Goal: Task Accomplishment & Management: Use online tool/utility

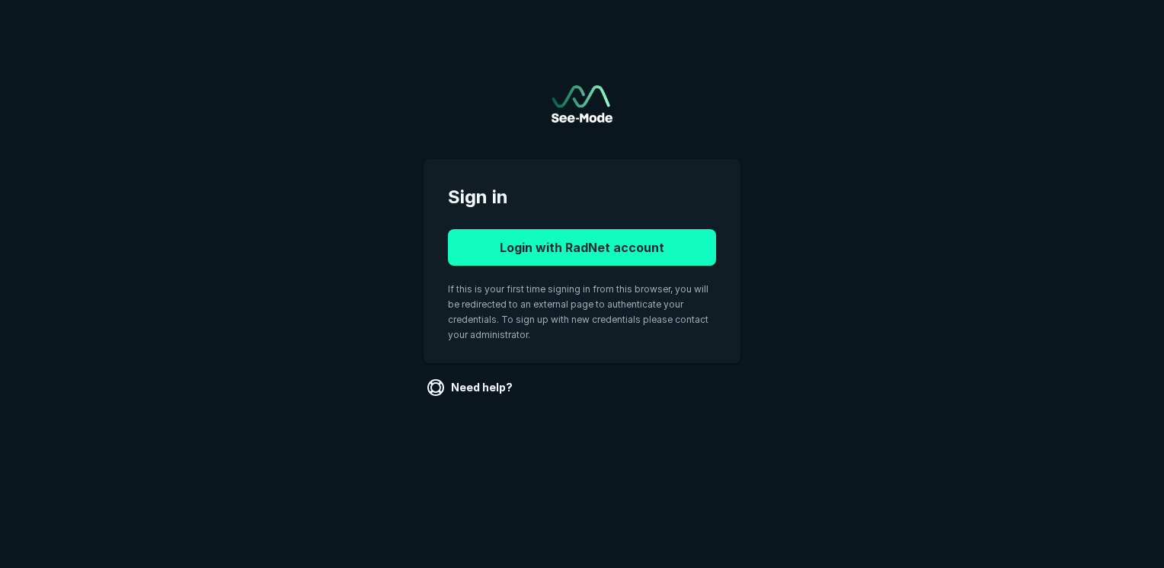
click at [606, 251] on button "Login with RadNet account" at bounding box center [582, 247] width 268 height 37
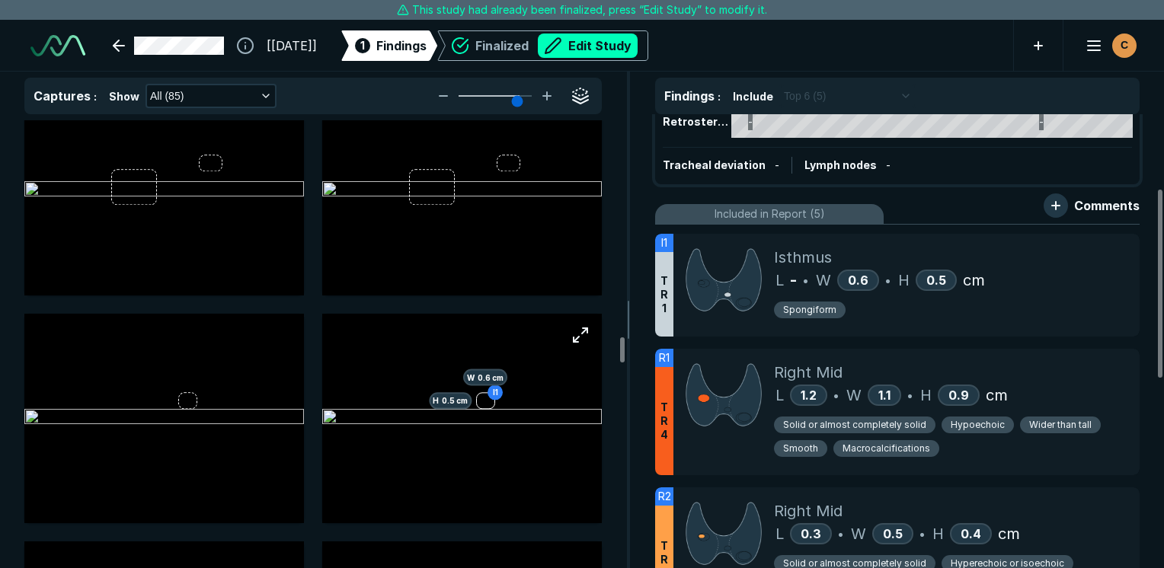
scroll to position [4800, 0]
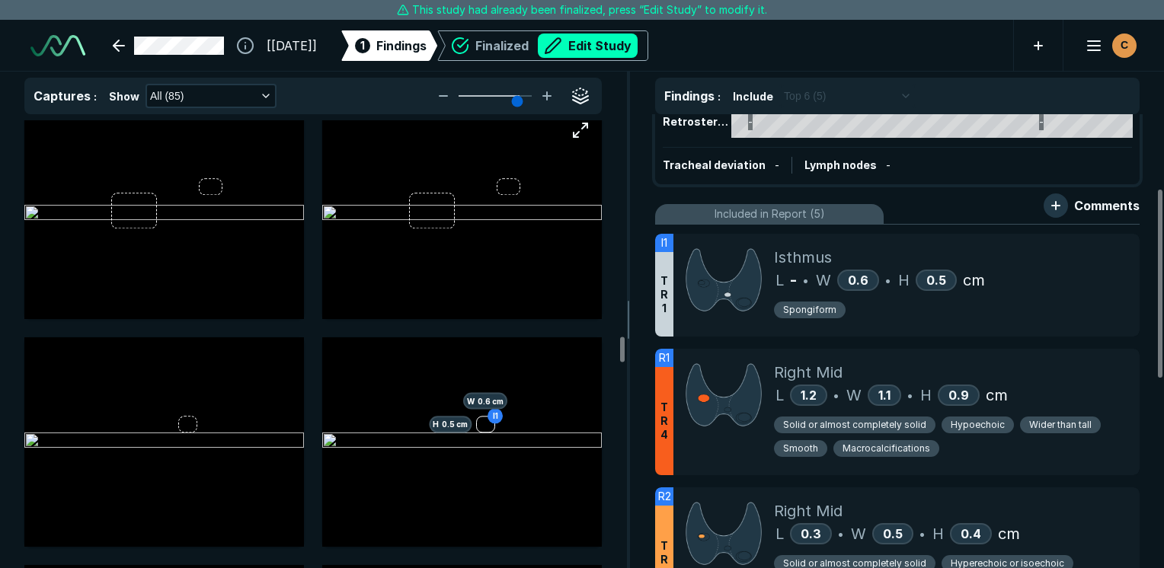
click at [504, 205] on img at bounding box center [462, 214] width 280 height 18
click at [638, 54] on button "Edit Study" at bounding box center [588, 46] width 100 height 24
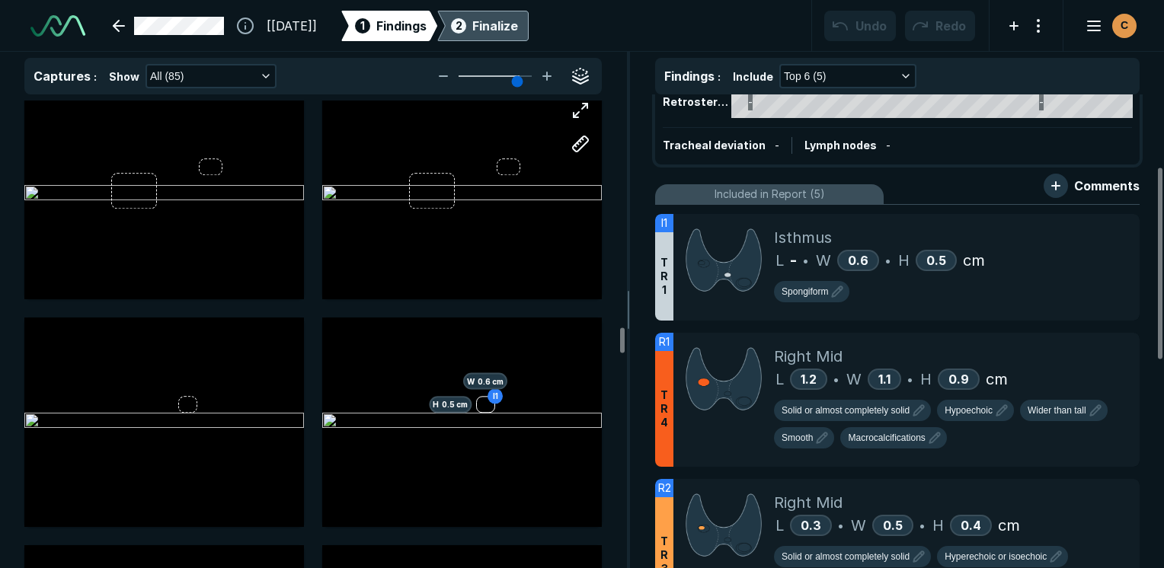
scroll to position [4251, 7196]
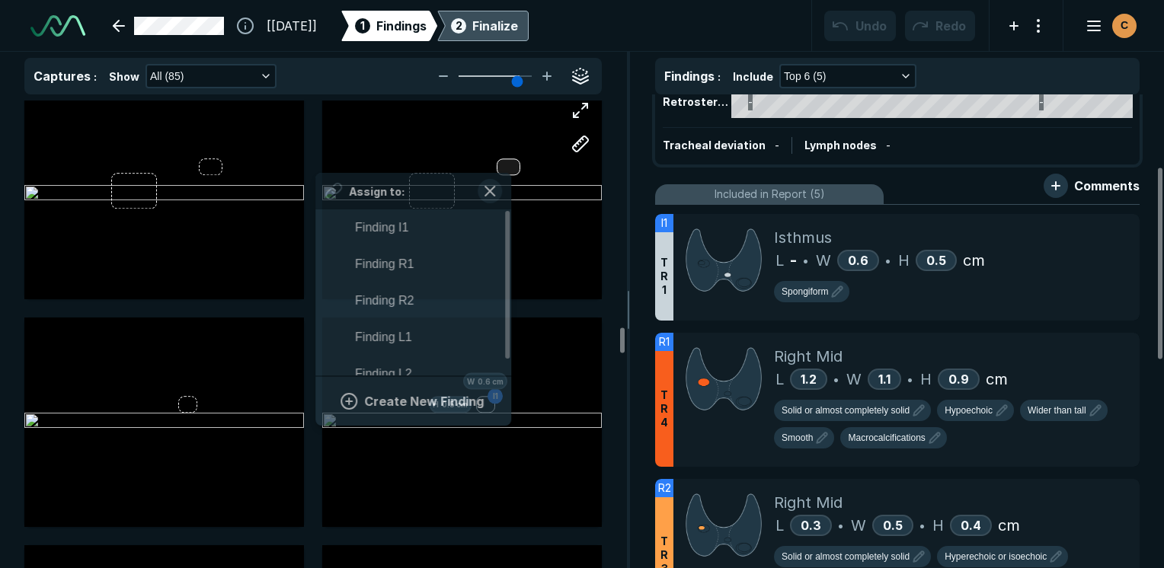
click at [508, 166] on div "Assign to: Finding I1 Finding R1 Finding R2 Finding L1 Finding L2 Create New Fi…" at bounding box center [462, 194] width 280 height 210
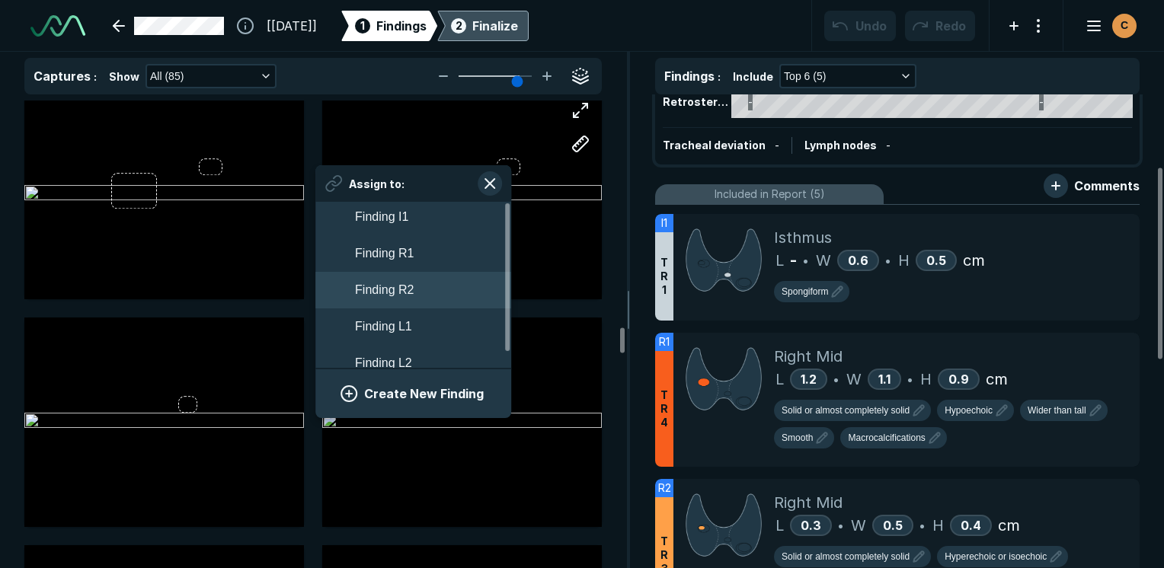
scroll to position [0, 0]
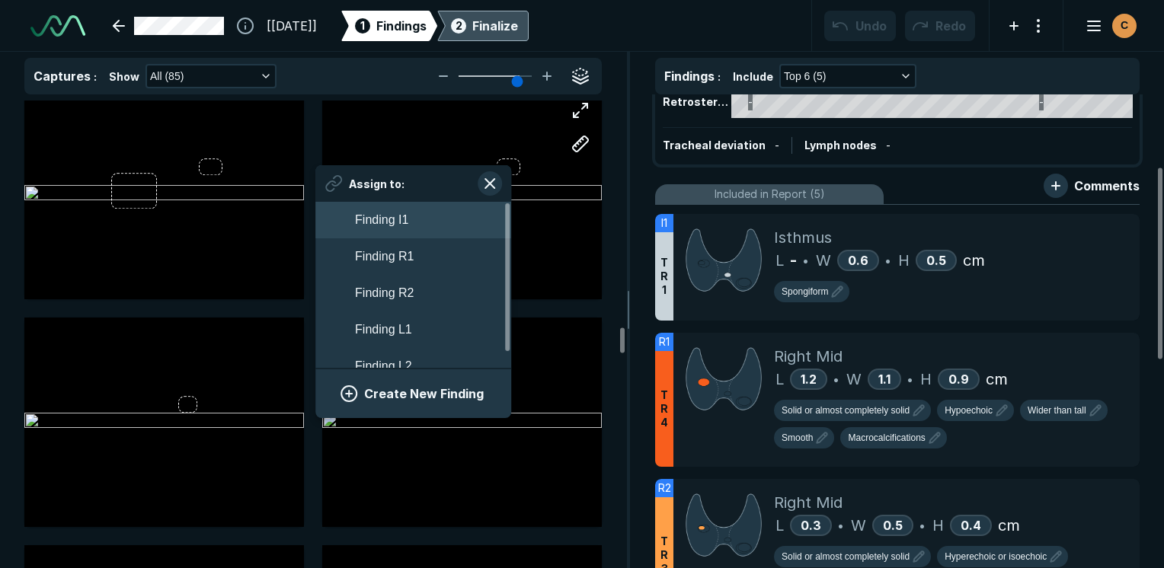
click at [421, 226] on button "Finding I1" at bounding box center [413, 220] width 196 height 37
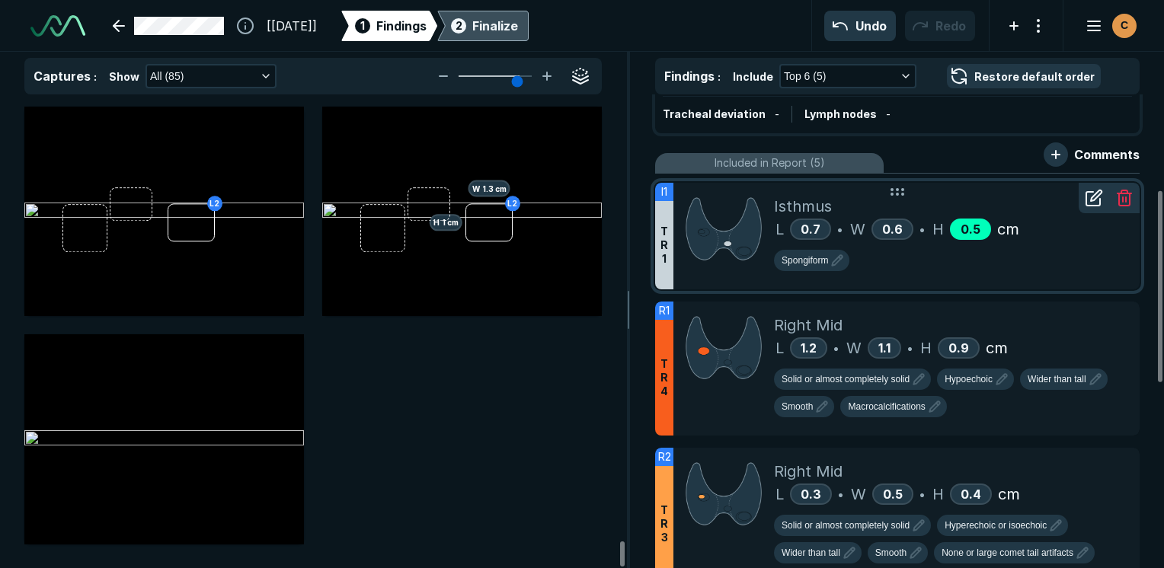
scroll to position [237, 0]
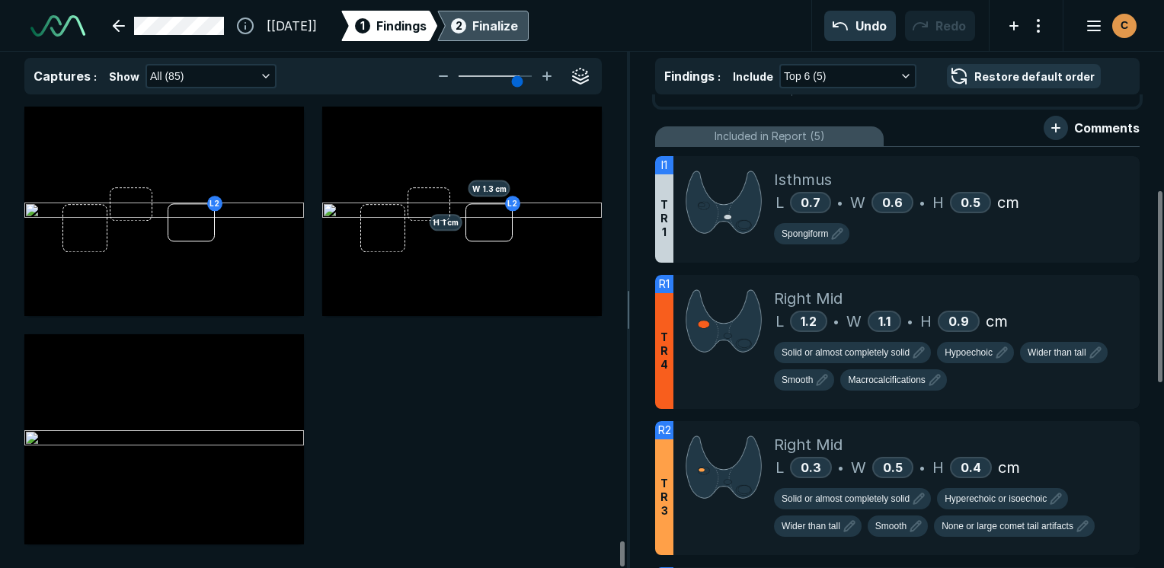
click at [518, 33] on div "Finalize" at bounding box center [495, 26] width 46 height 18
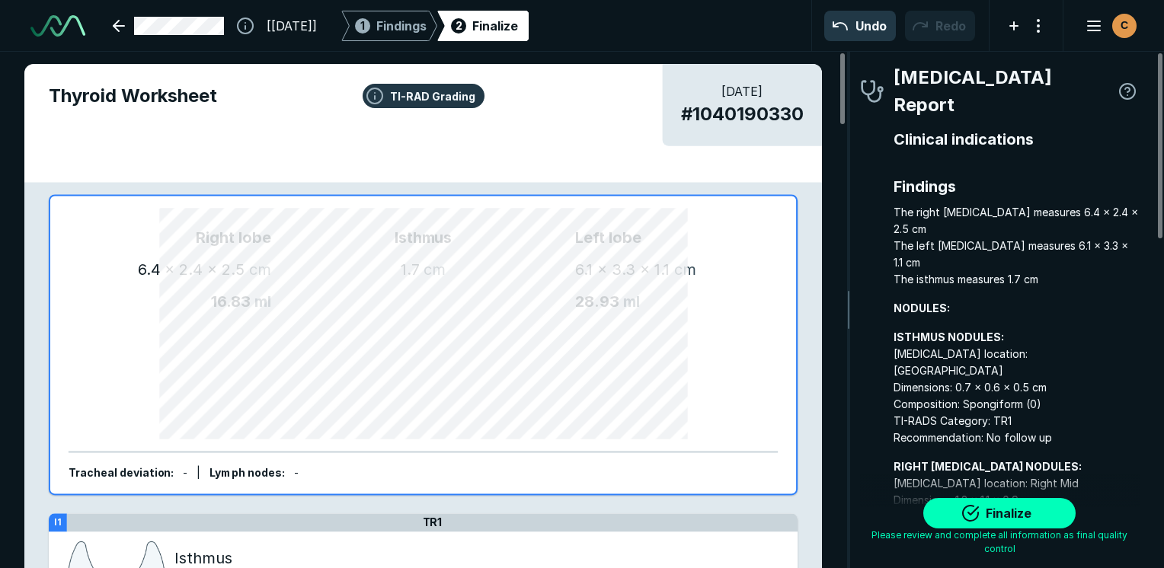
scroll to position [4196, 3192]
click at [971, 507] on button "Finalize" at bounding box center [999, 513] width 152 height 30
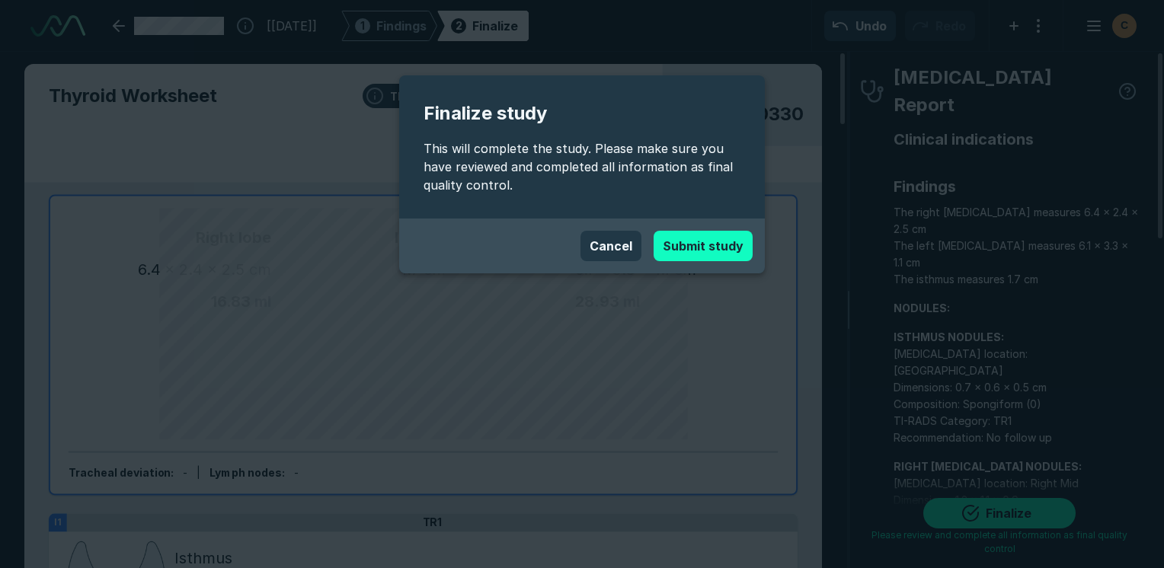
click at [703, 248] on button "Submit study" at bounding box center [703, 246] width 99 height 30
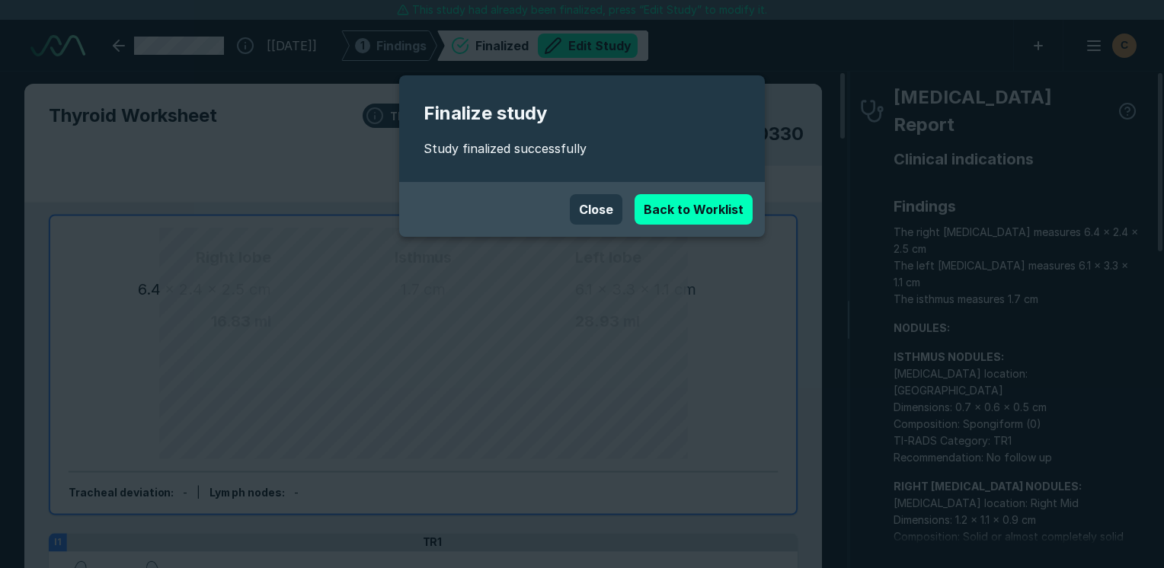
scroll to position [4162, 7196]
drag, startPoint x: 603, startPoint y: 229, endPoint x: 578, endPoint y: 514, distance: 286.1
click at [603, 229] on div "Close Back to Worklist" at bounding box center [582, 209] width 366 height 55
click at [592, 212] on button "Close" at bounding box center [596, 209] width 53 height 30
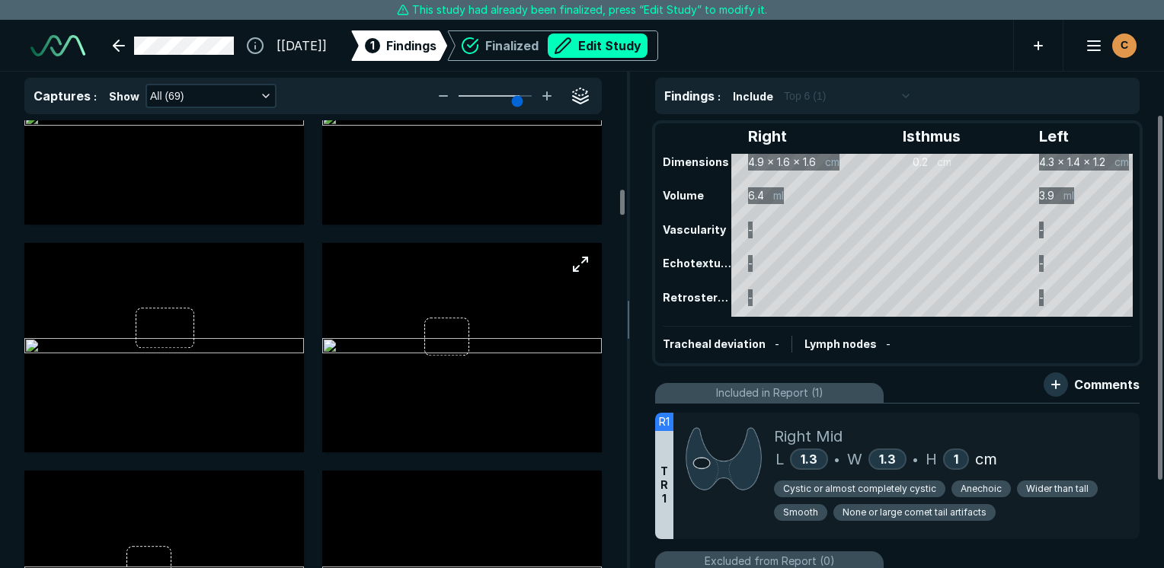
scroll to position [1219, 0]
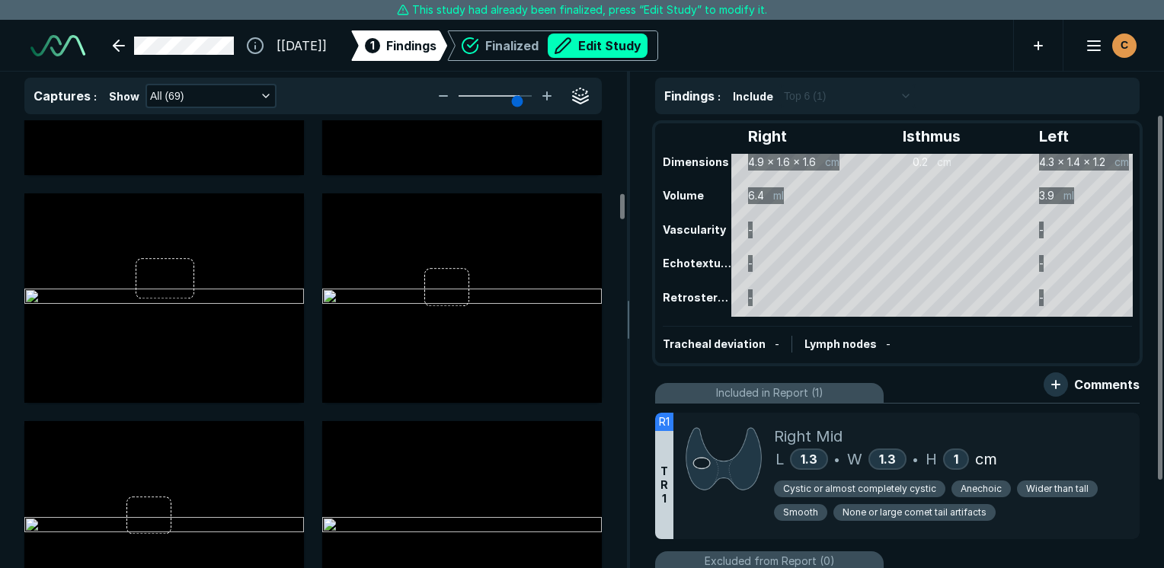
scroll to position [1600, 0]
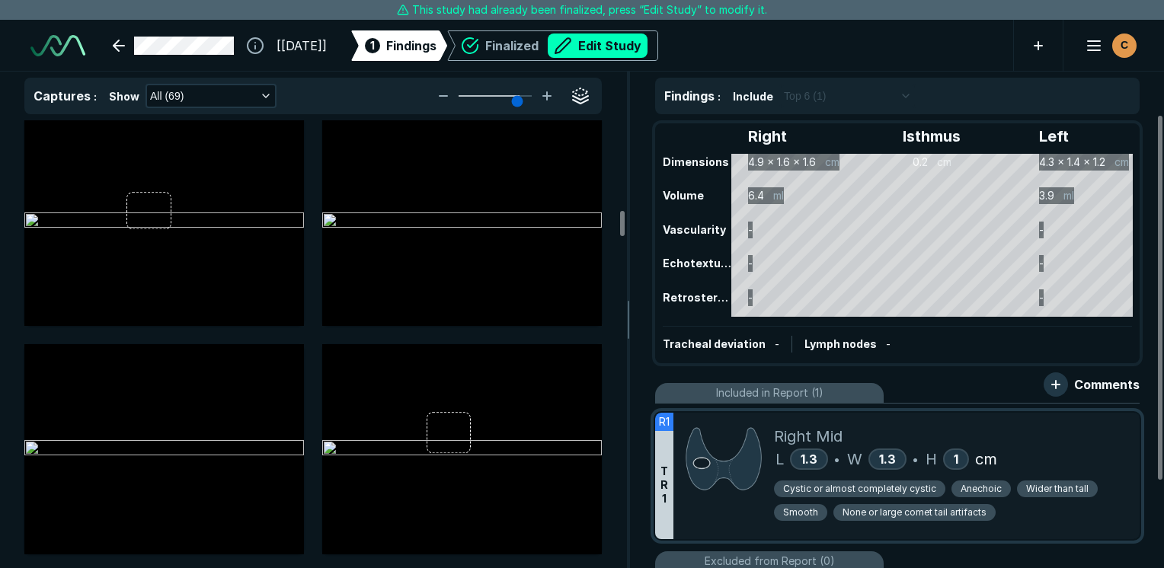
click at [718, 509] on div at bounding box center [724, 476] width 101 height 126
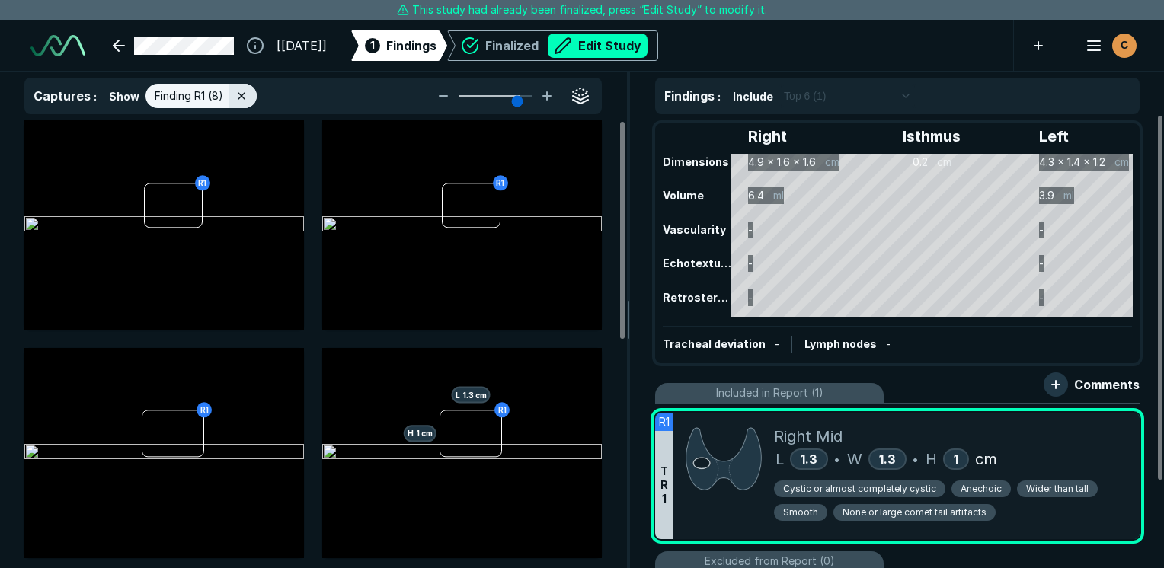
scroll to position [3809, 4533]
click at [396, 462] on img at bounding box center [462, 453] width 280 height 18
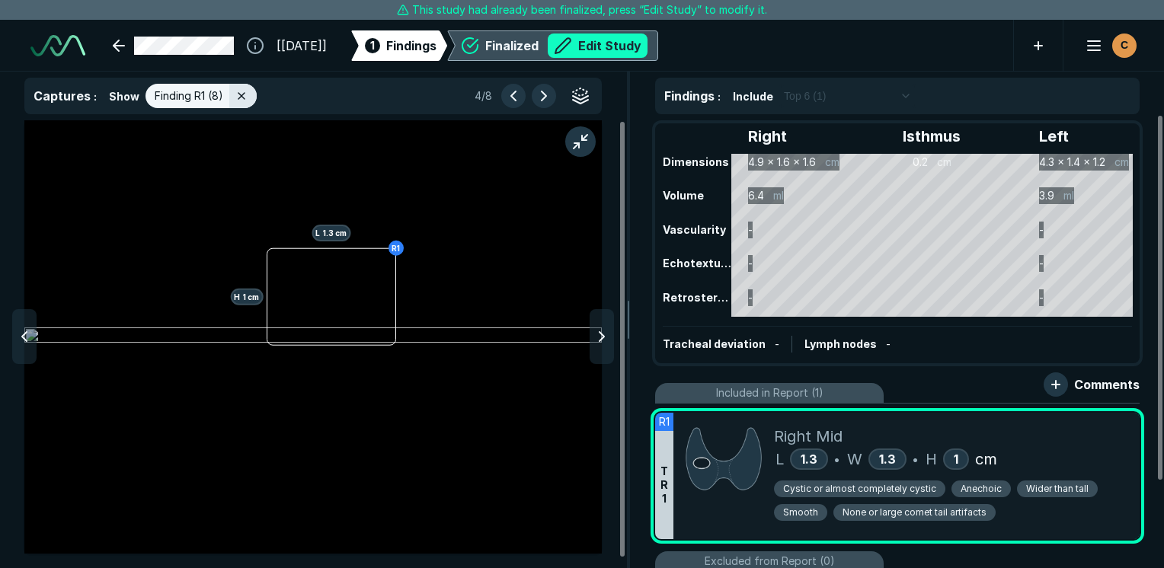
click at [648, 37] on button "Edit Study" at bounding box center [598, 46] width 100 height 24
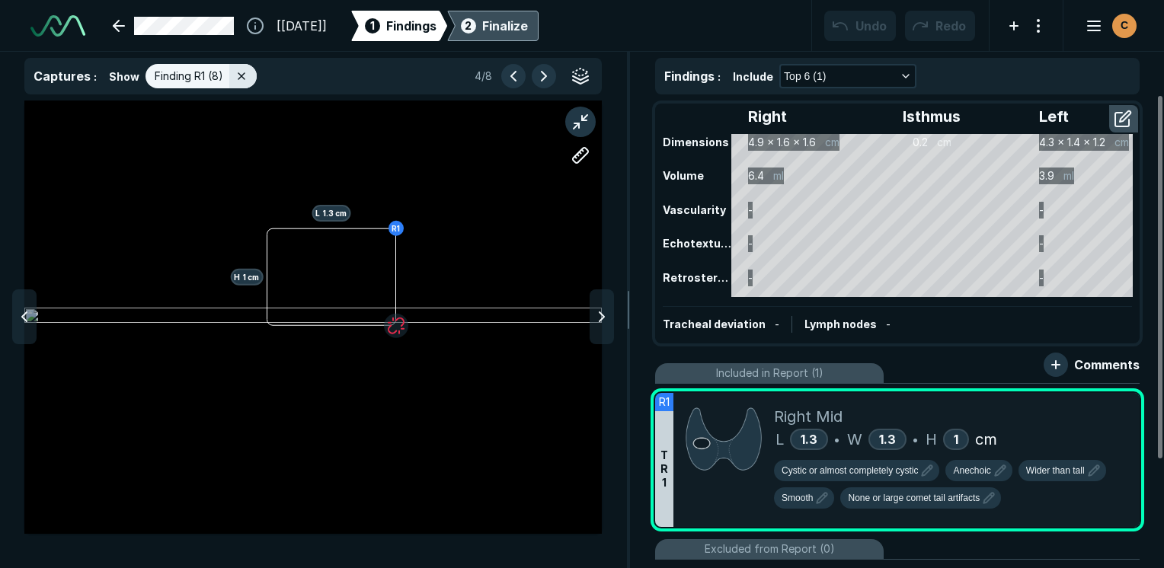
scroll to position [4251, 7196]
click at [1088, 402] on icon at bounding box center [1094, 408] width 18 height 18
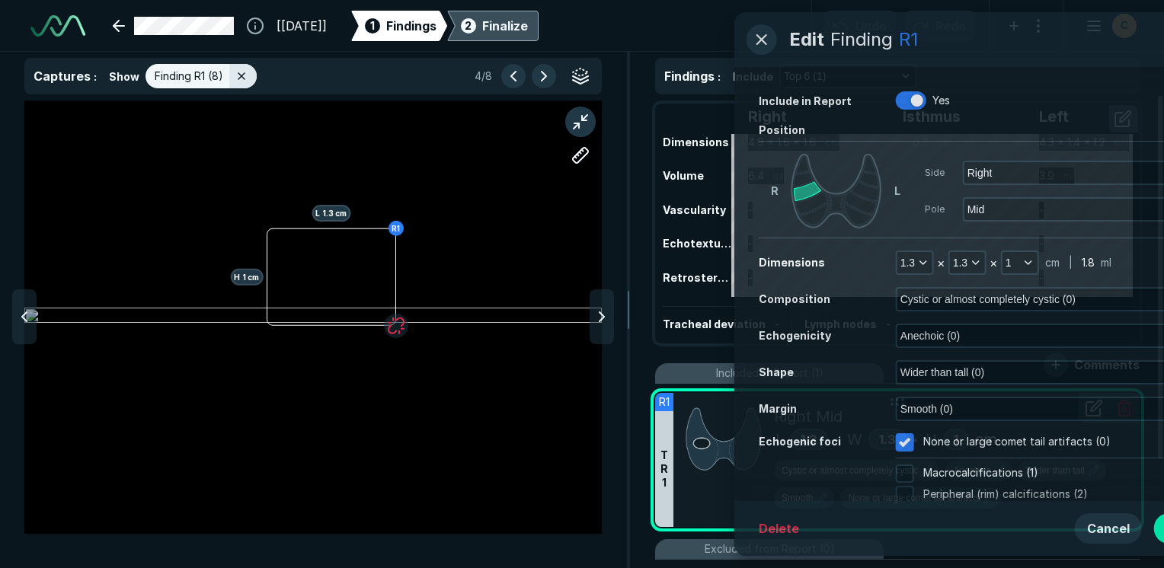
scroll to position [3637, 3908]
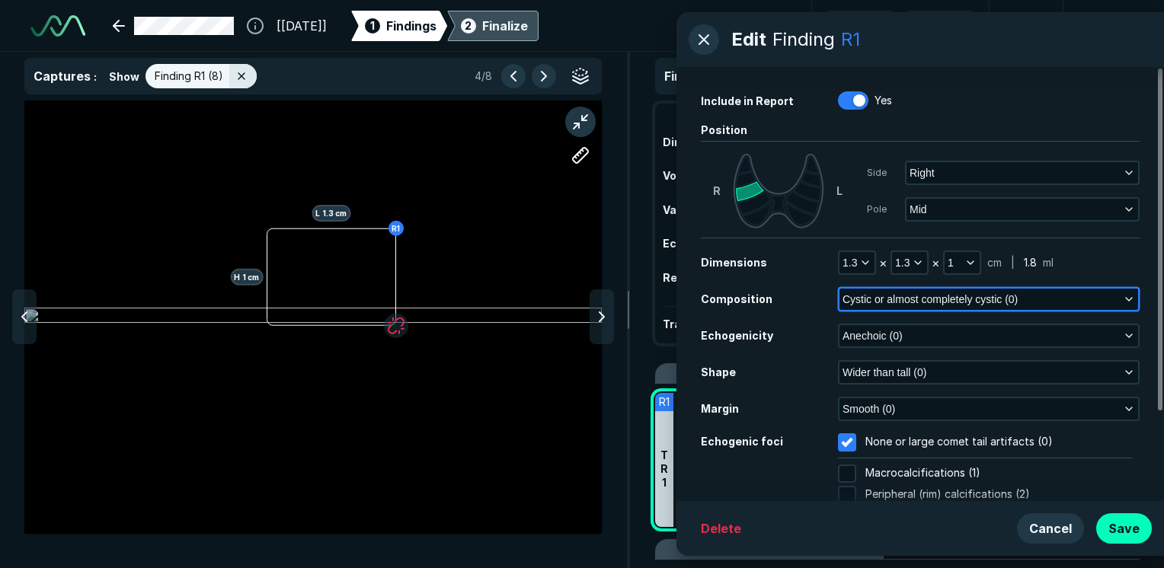
click at [1135, 302] on button "Cystic or almost completely cystic (0)" at bounding box center [989, 299] width 299 height 21
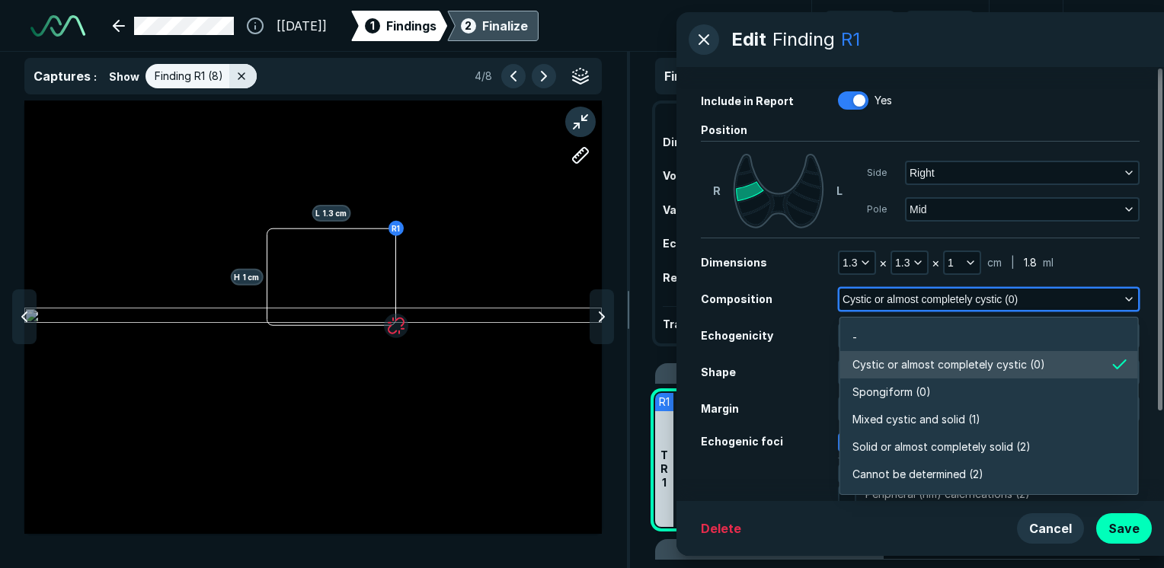
scroll to position [2665, 3299]
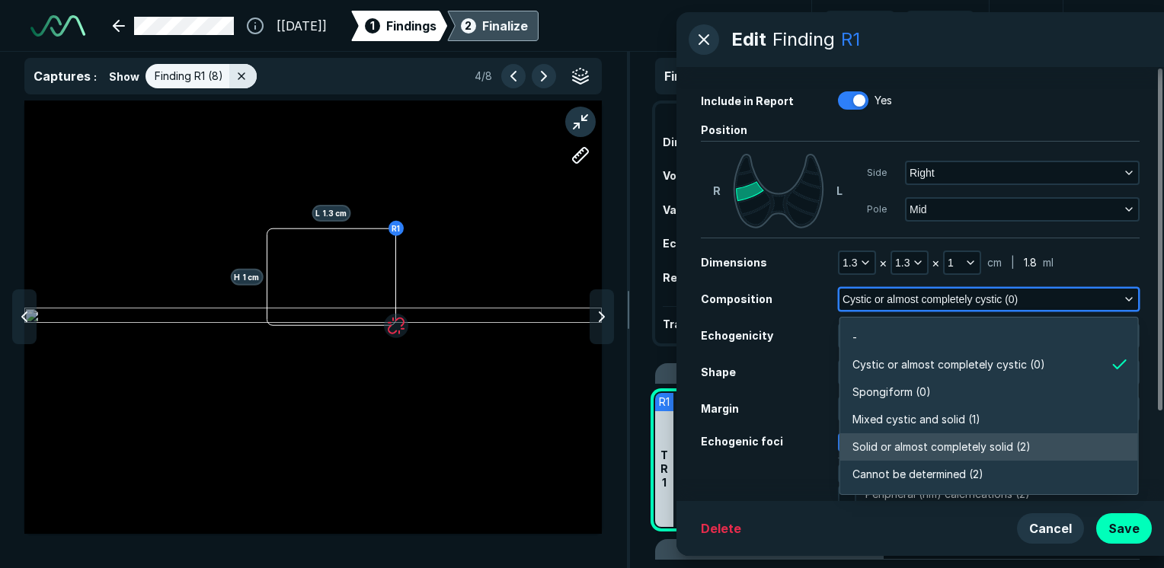
click at [972, 451] on span "Solid or almost completely solid (2)" at bounding box center [942, 447] width 178 height 17
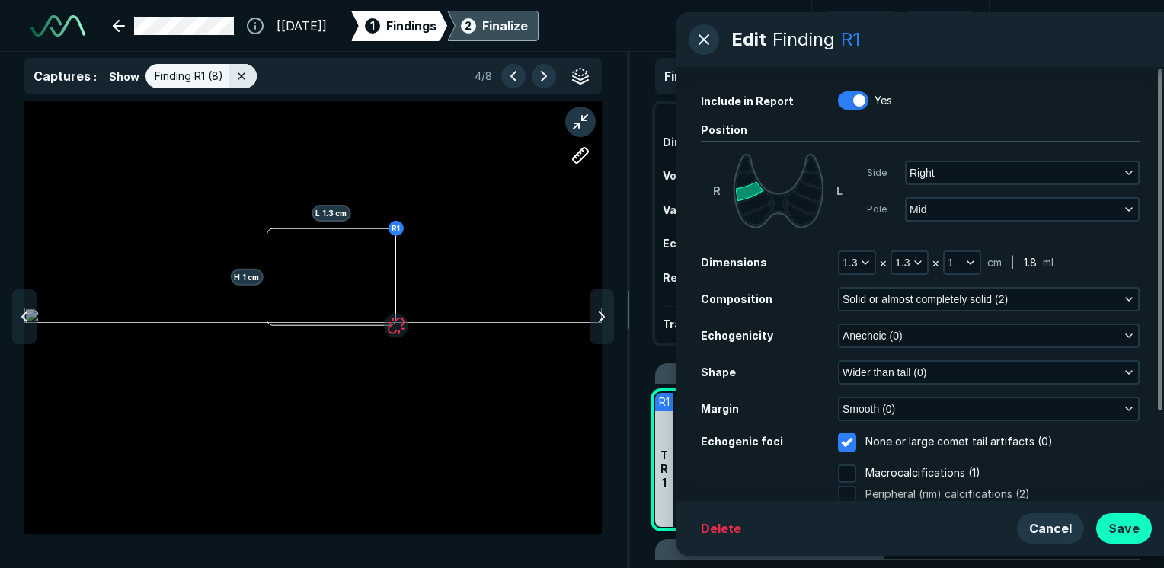
click at [1121, 523] on button "Save" at bounding box center [1124, 529] width 56 height 30
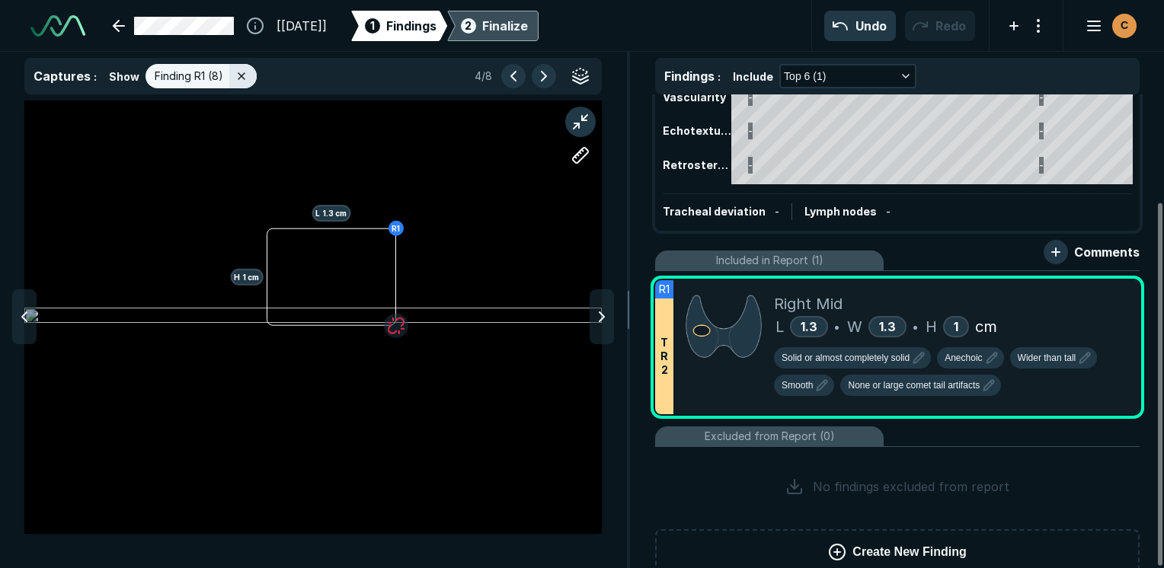
scroll to position [140, 0]
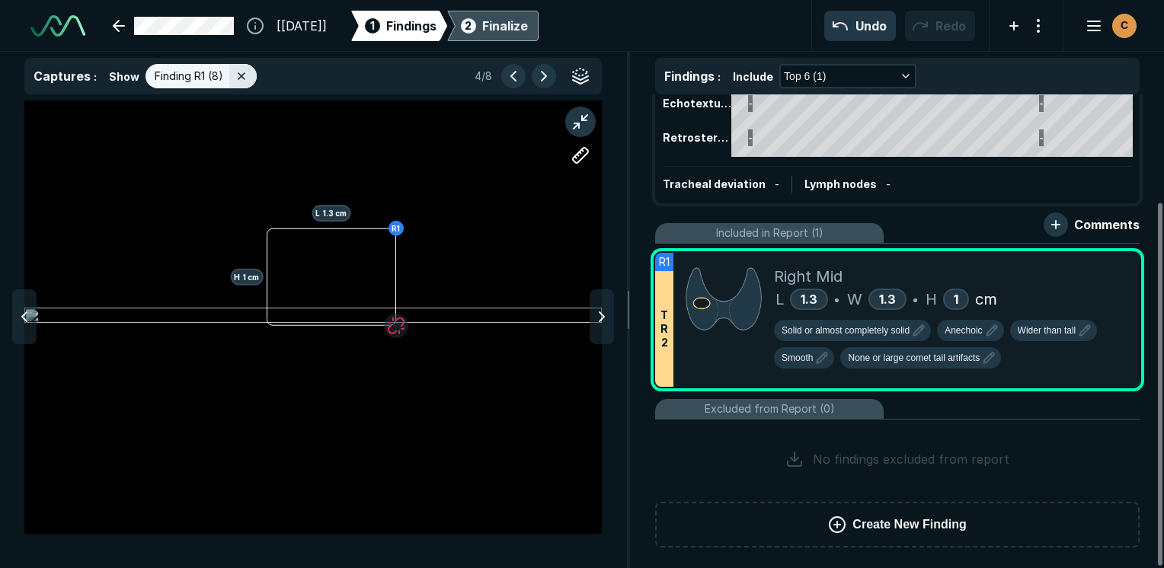
click at [528, 18] on div "Finalize" at bounding box center [505, 26] width 46 height 18
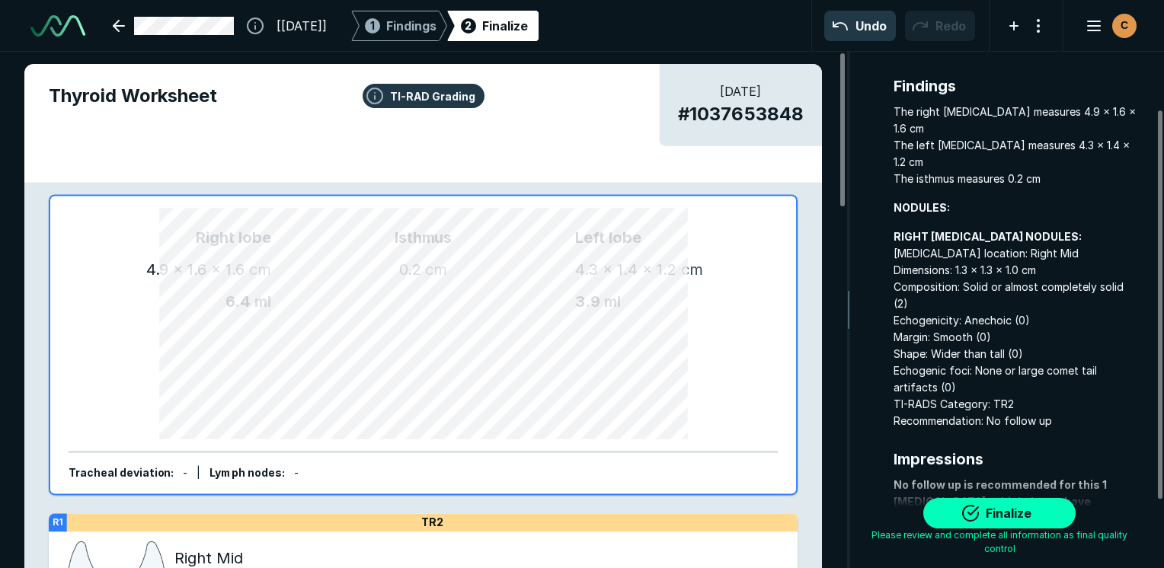
scroll to position [76, 0]
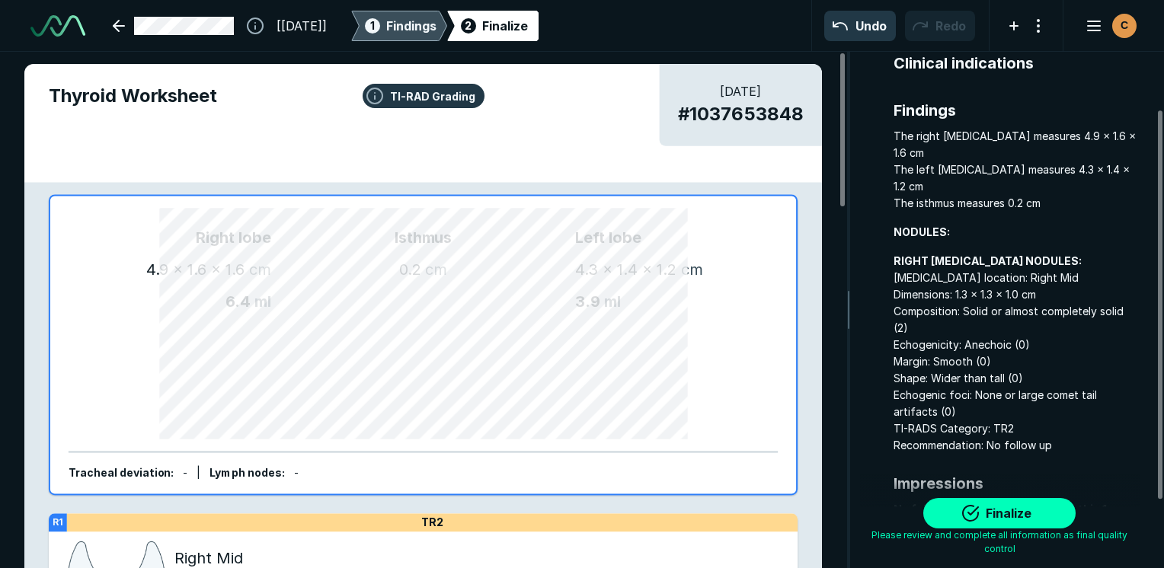
click at [437, 11] on div "1 Findings" at bounding box center [399, 26] width 75 height 30
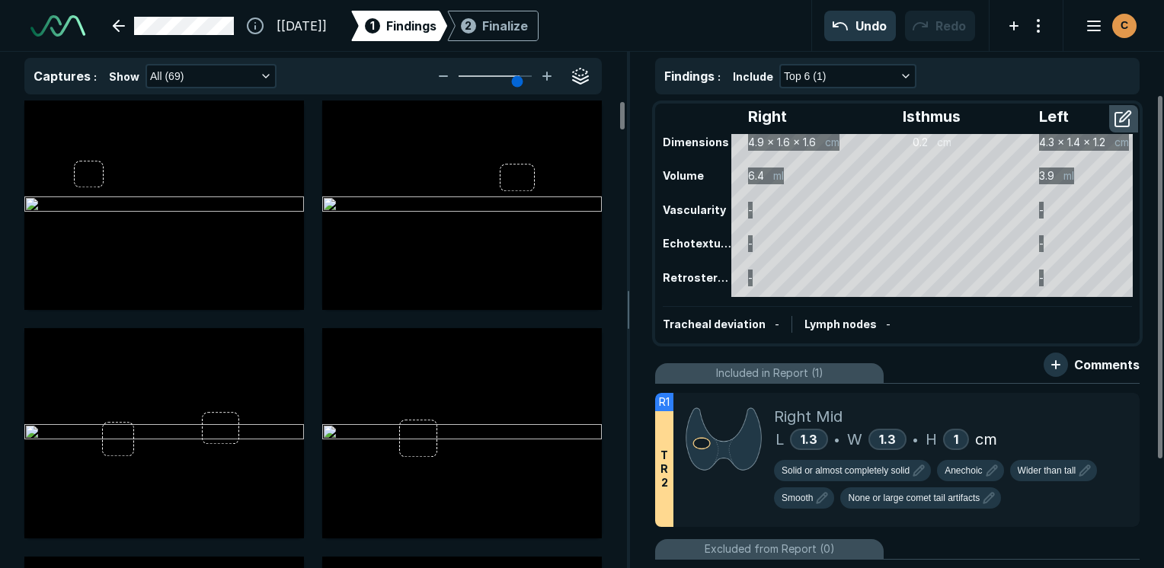
scroll to position [3897, 4533]
click at [1095, 399] on icon at bounding box center [1094, 408] width 18 height 18
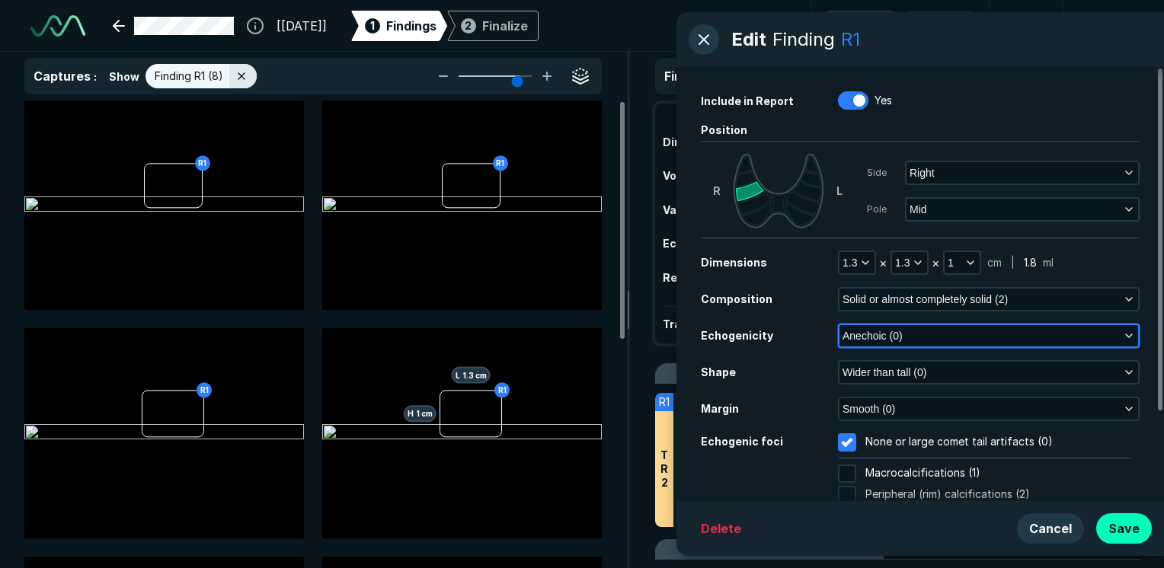
click at [1135, 339] on button "Anechoic (0)" at bounding box center [989, 335] width 299 height 21
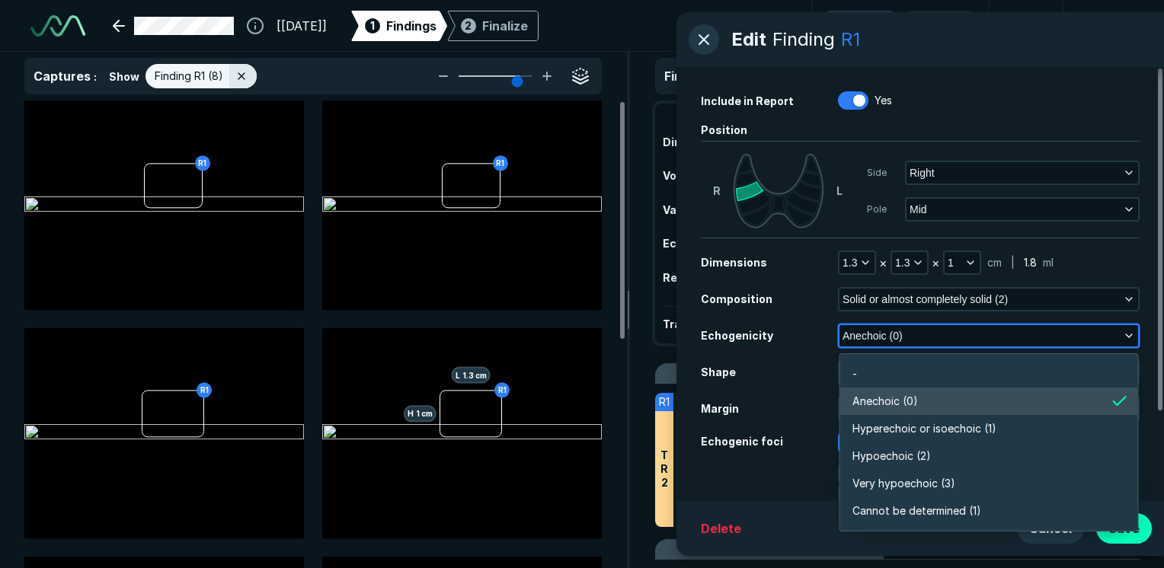
scroll to position [2665, 3299]
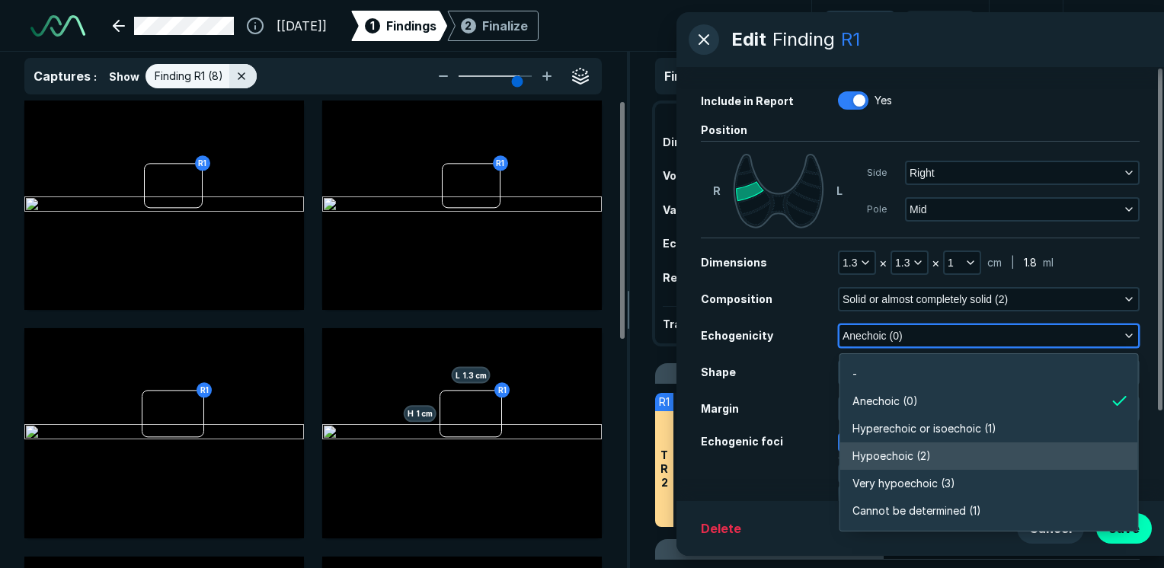
click at [981, 452] on li "Hypoechoic (2)" at bounding box center [989, 456] width 298 height 27
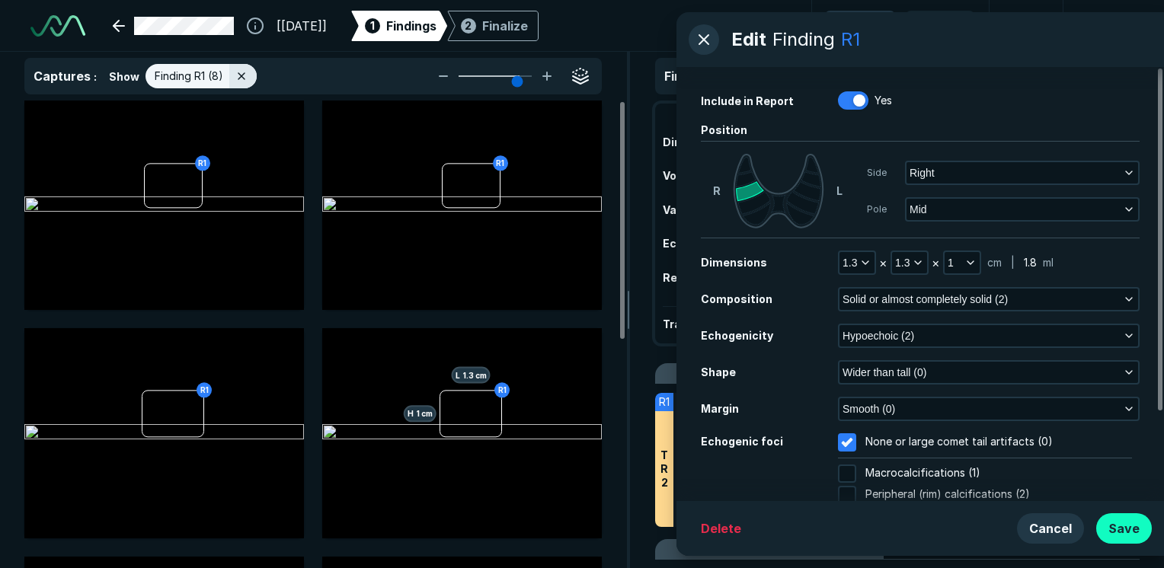
click at [1137, 526] on button "Save" at bounding box center [1124, 529] width 56 height 30
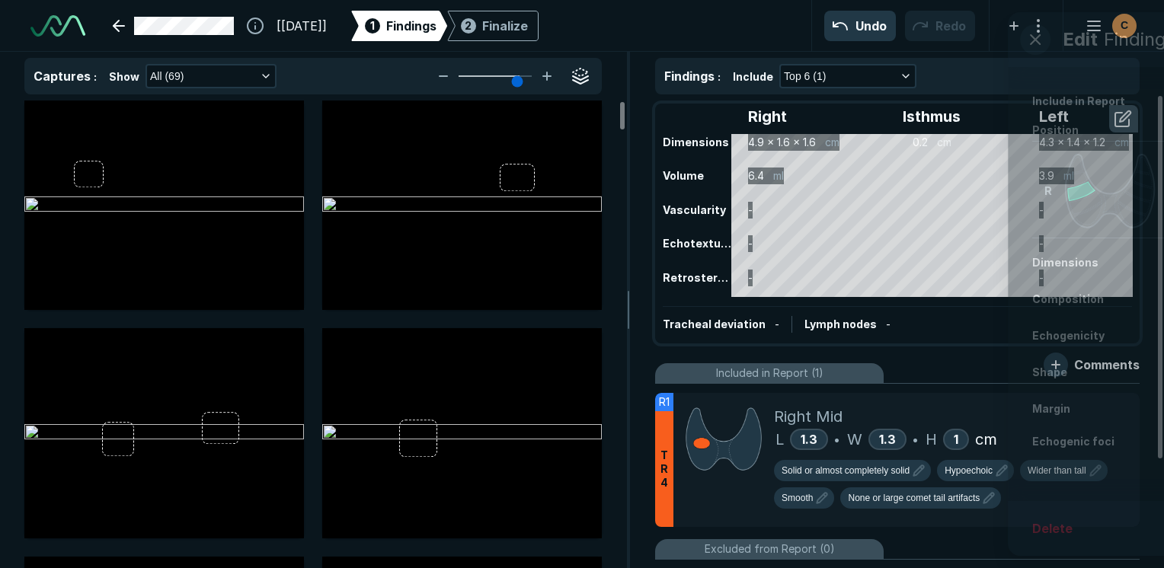
scroll to position [3897, 4533]
